Goal: Information Seeking & Learning: Check status

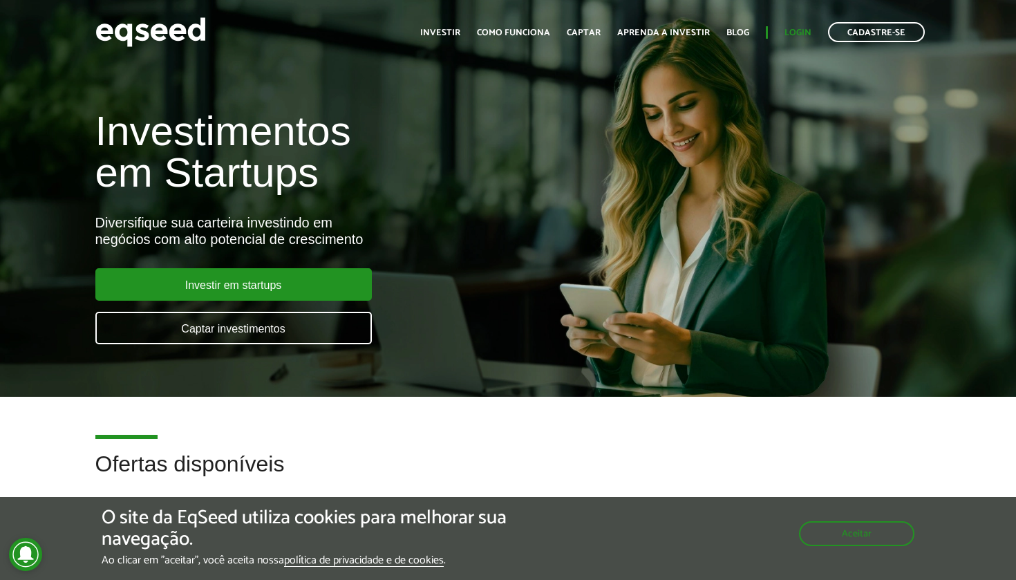
click at [806, 32] on link "Login" at bounding box center [797, 32] width 27 height 9
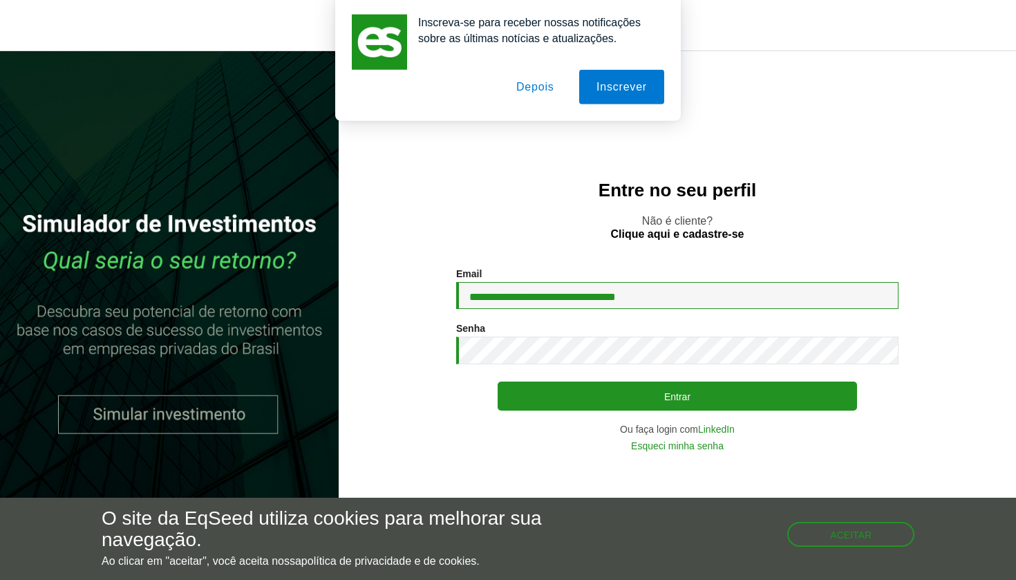
type input "**********"
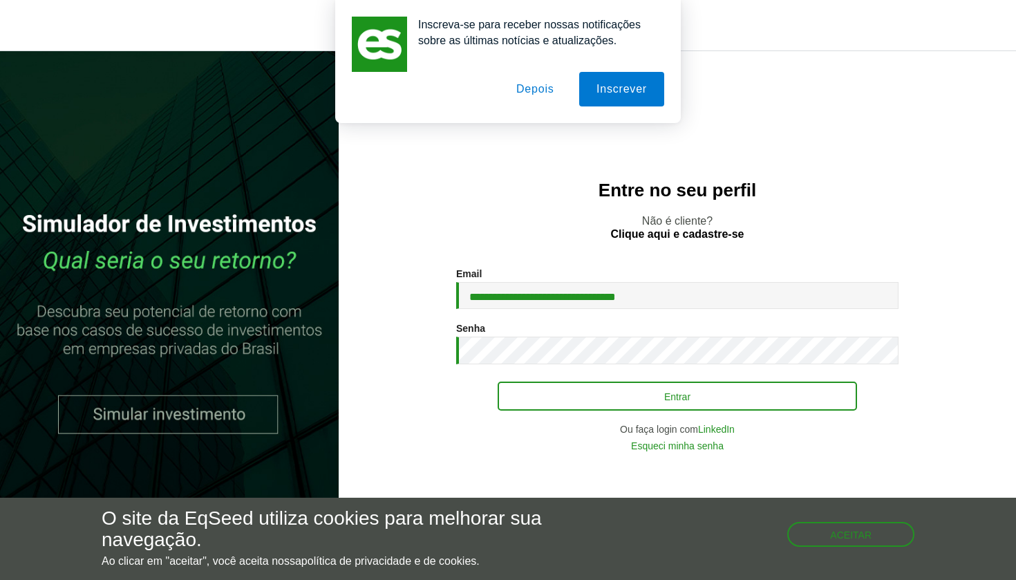
click at [603, 392] on button "Entrar" at bounding box center [676, 395] width 359 height 29
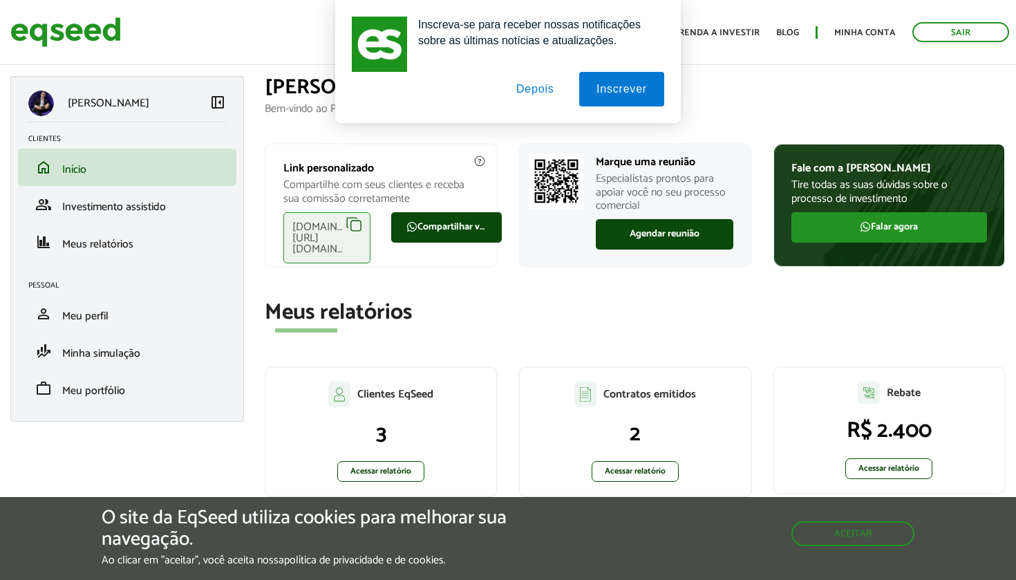
click at [523, 93] on button "Depois" at bounding box center [535, 89] width 73 height 35
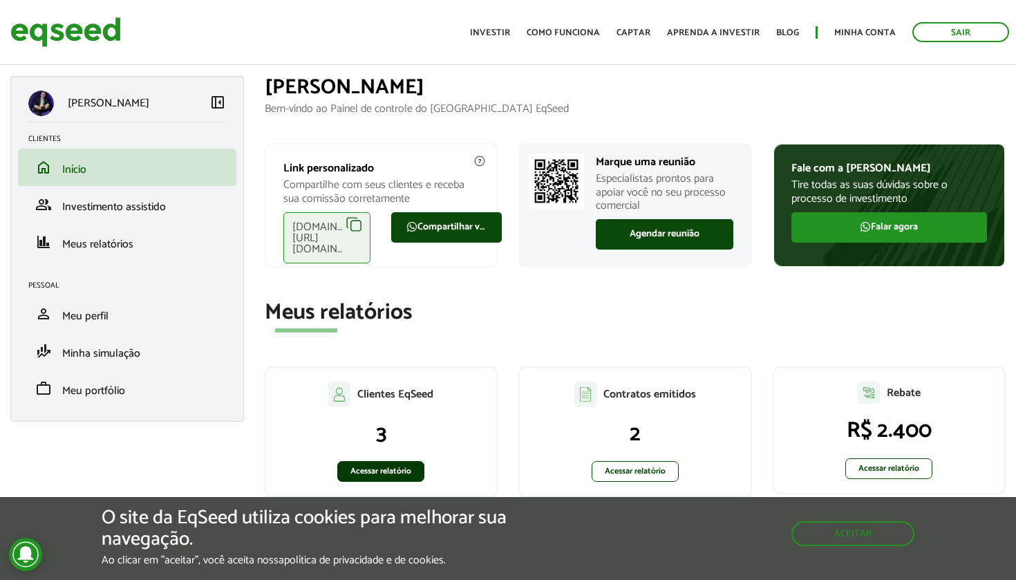
click at [379, 467] on link "Acessar relatório" at bounding box center [380, 471] width 87 height 21
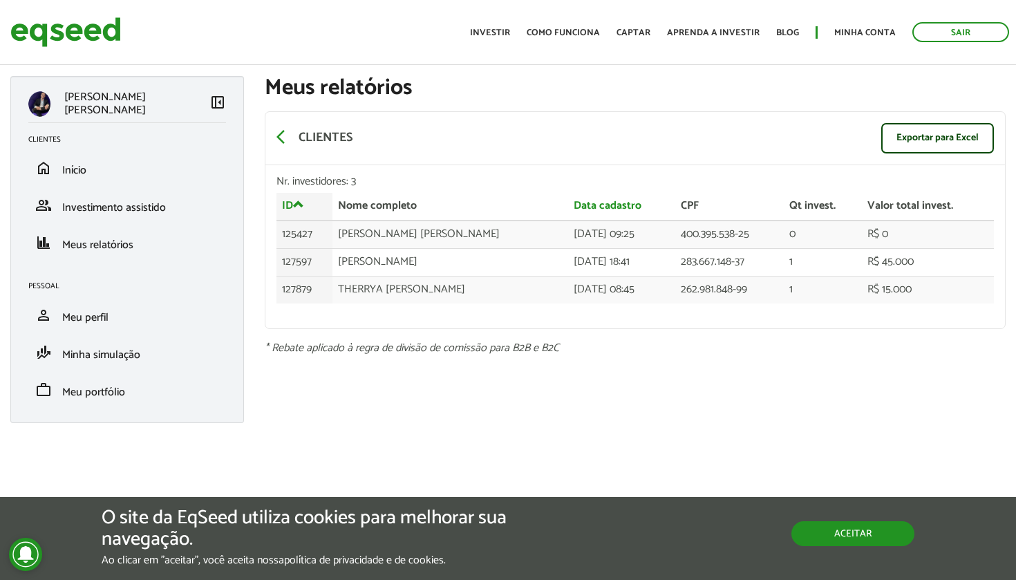
click at [857, 527] on button "Aceitar" at bounding box center [852, 533] width 123 height 25
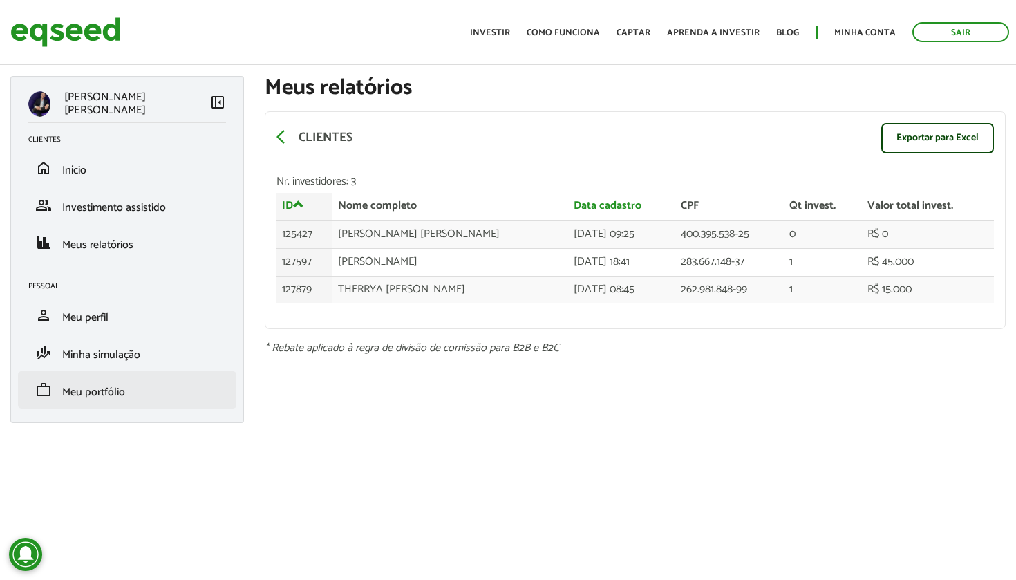
click at [109, 384] on span "Meu portfólio" at bounding box center [93, 392] width 63 height 19
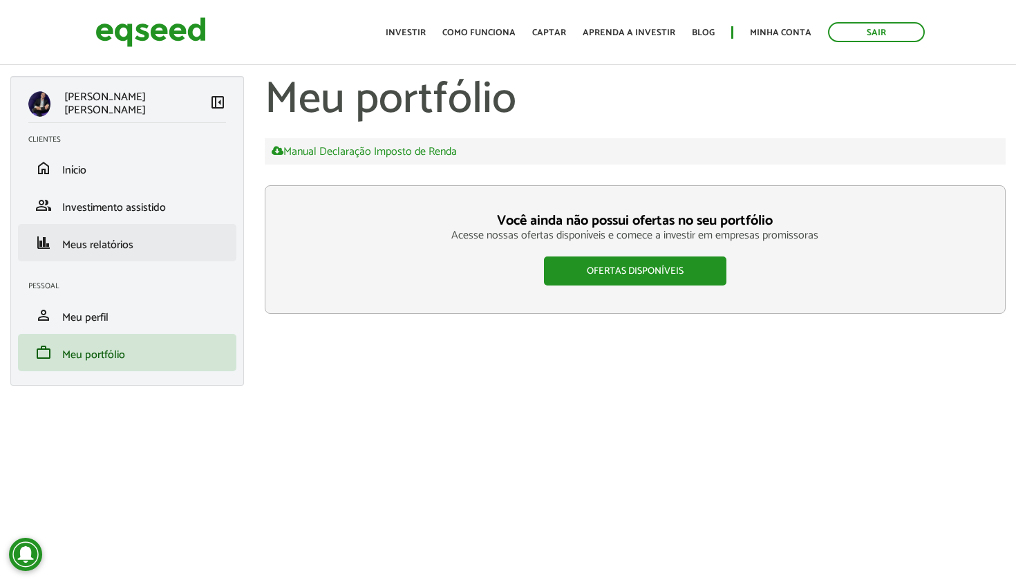
click at [106, 250] on span "Meus relatórios" at bounding box center [97, 245] width 71 height 19
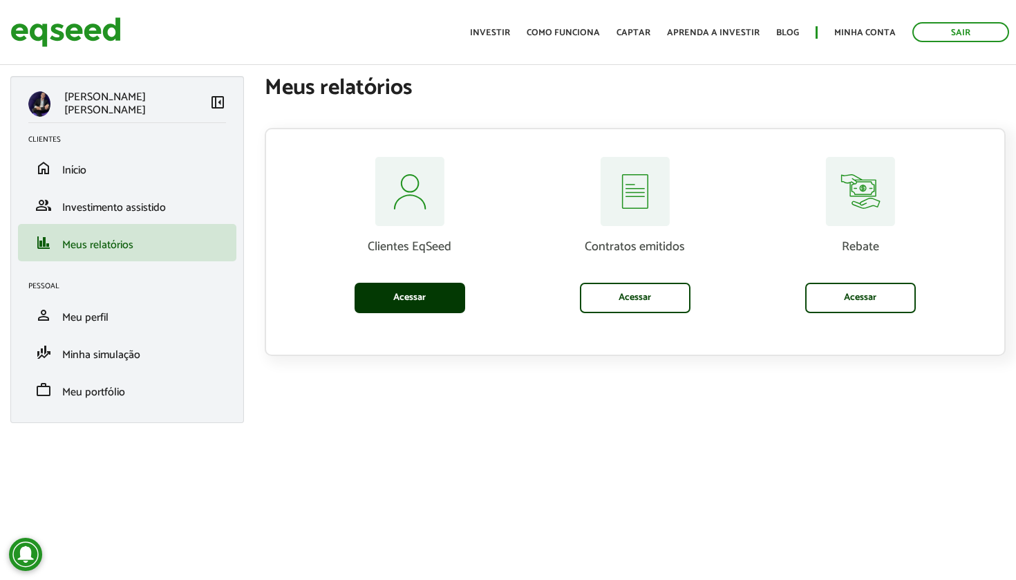
click at [421, 296] on link "Acessar" at bounding box center [409, 298] width 111 height 30
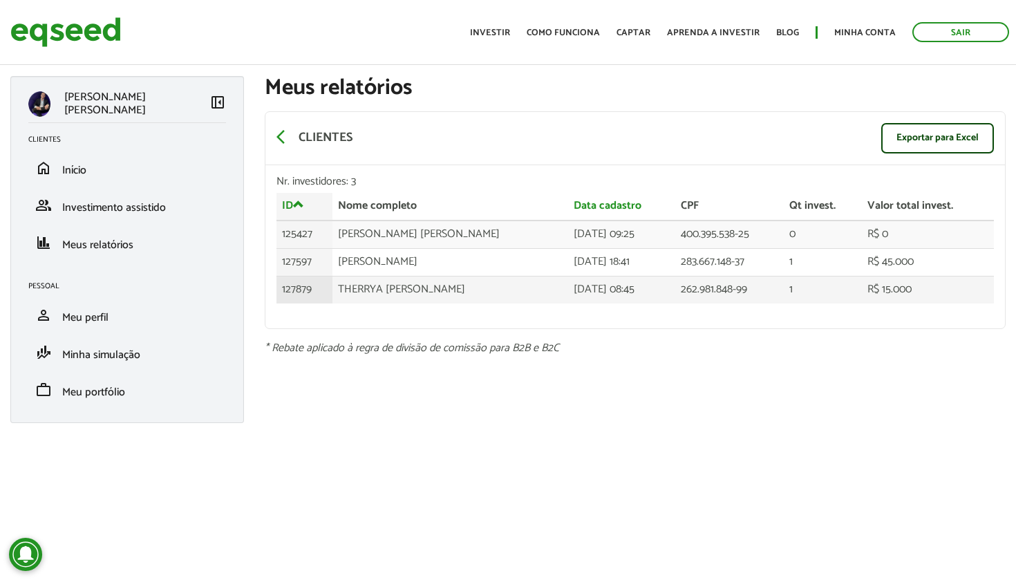
click at [400, 285] on td "THERRYA ANDREAZI DOMINGOS FANHANI" at bounding box center [450, 289] width 236 height 27
click at [426, 287] on td "THERRYA ANDREAZI DOMINGOS FANHANI" at bounding box center [450, 289] width 236 height 27
click at [117, 403] on li "work Meu portfólio" at bounding box center [127, 389] width 218 height 37
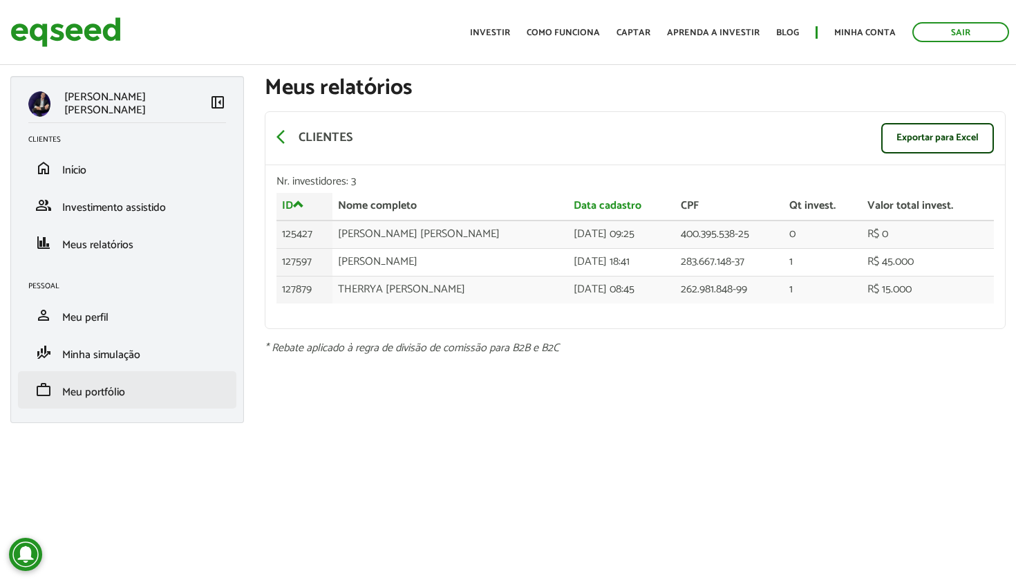
click at [102, 396] on span "Meu portfólio" at bounding box center [93, 392] width 63 height 19
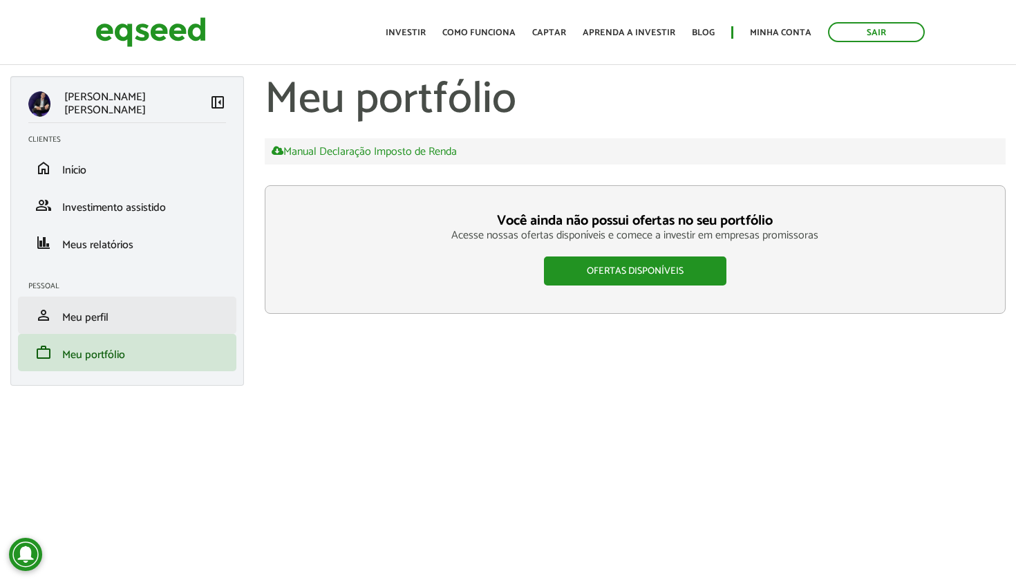
click at [135, 324] on li "person Meu perfil" at bounding box center [127, 314] width 218 height 37
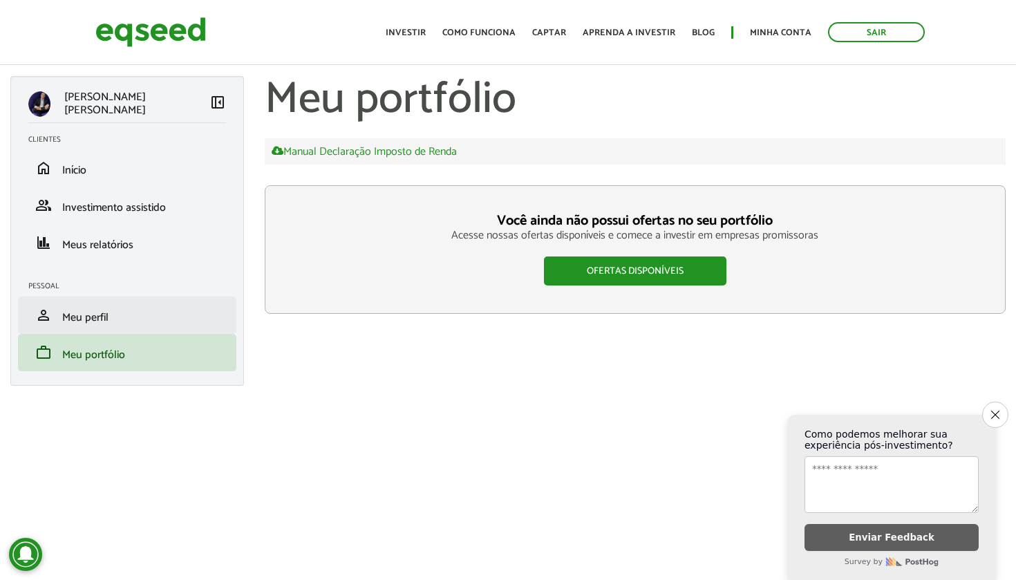
click at [110, 314] on link "person Meu perfil" at bounding box center [127, 315] width 198 height 17
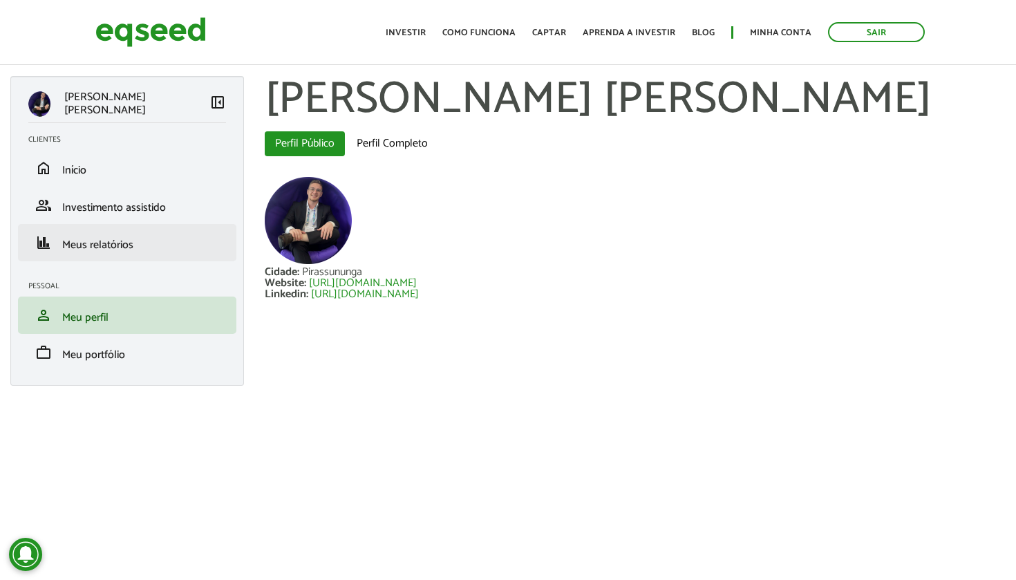
click at [97, 233] on li "finance Meus relatórios" at bounding box center [127, 242] width 218 height 37
click at [96, 244] on span "Meus relatórios" at bounding box center [97, 245] width 71 height 19
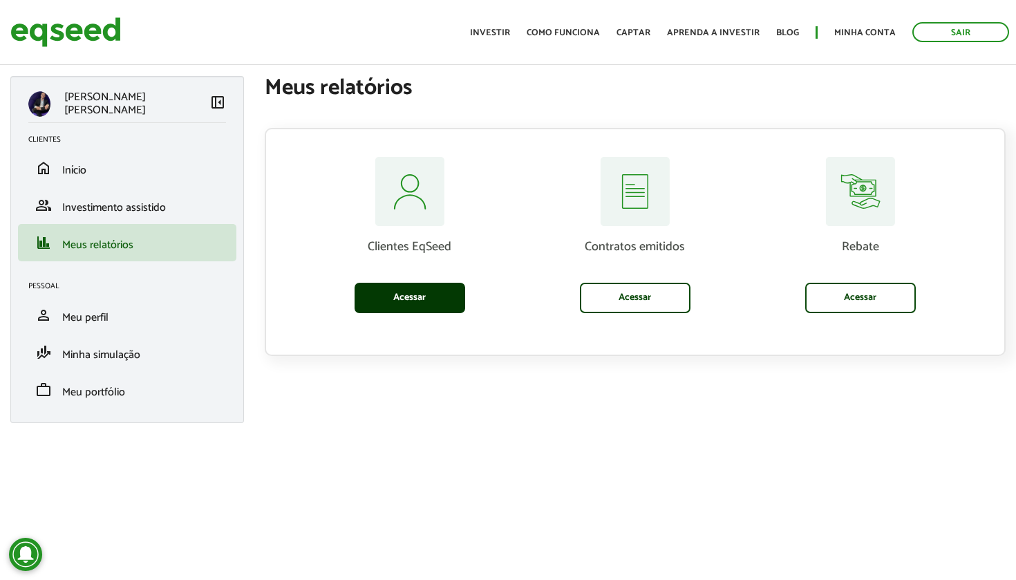
click at [428, 296] on link "Acessar" at bounding box center [409, 298] width 111 height 30
